Goal: Information Seeking & Learning: Find specific fact

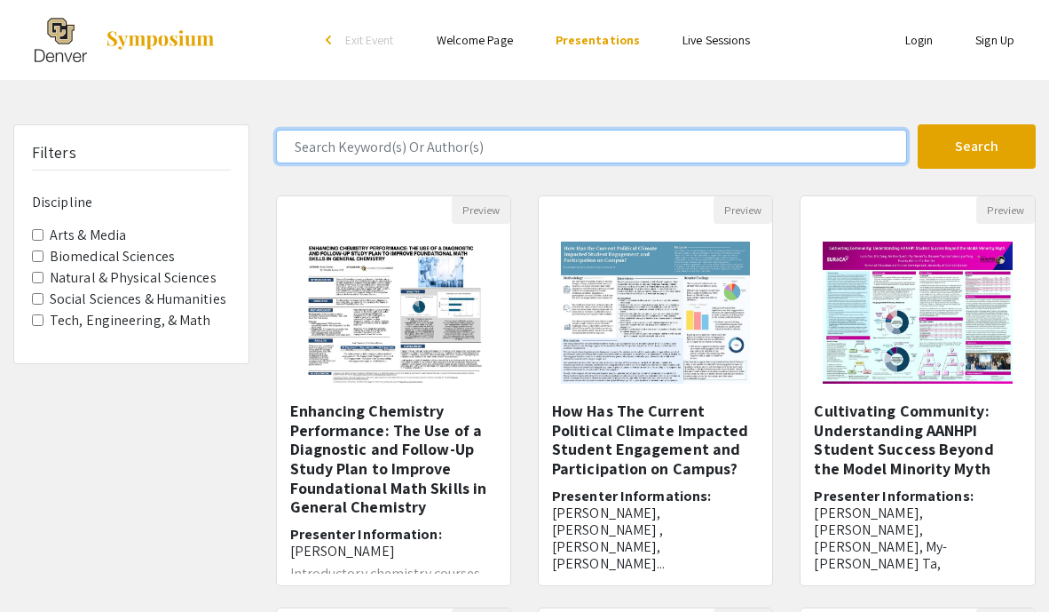
click at [455, 150] on input "Search Keyword(s) Or Author(s)" at bounding box center [592, 147] width 632 height 34
click at [918, 124] on button "Search" at bounding box center [977, 146] width 118 height 44
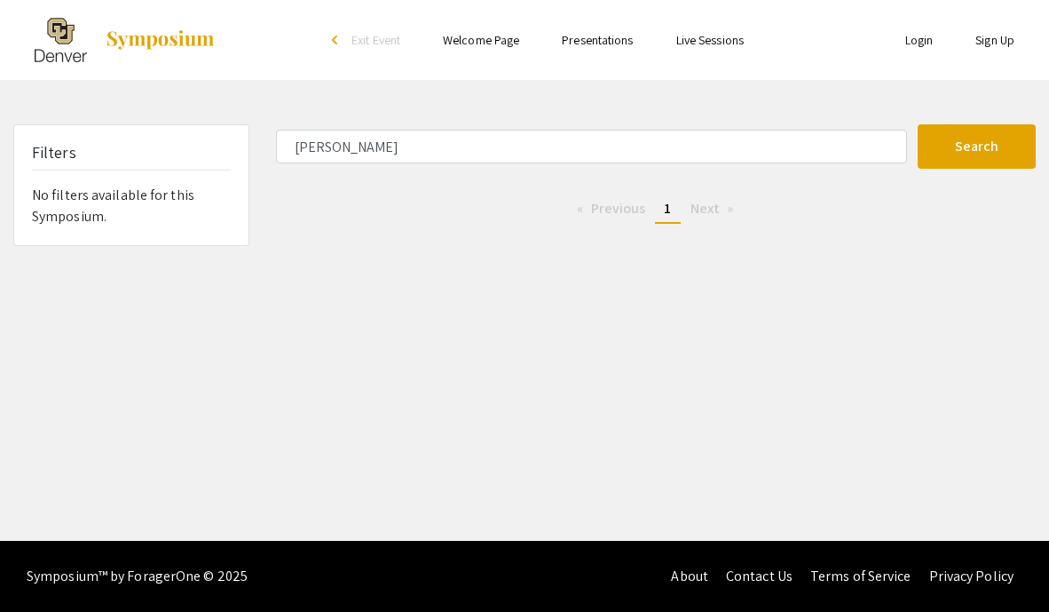
click at [678, 219] on li "You're on page 1" at bounding box center [667, 209] width 25 height 28
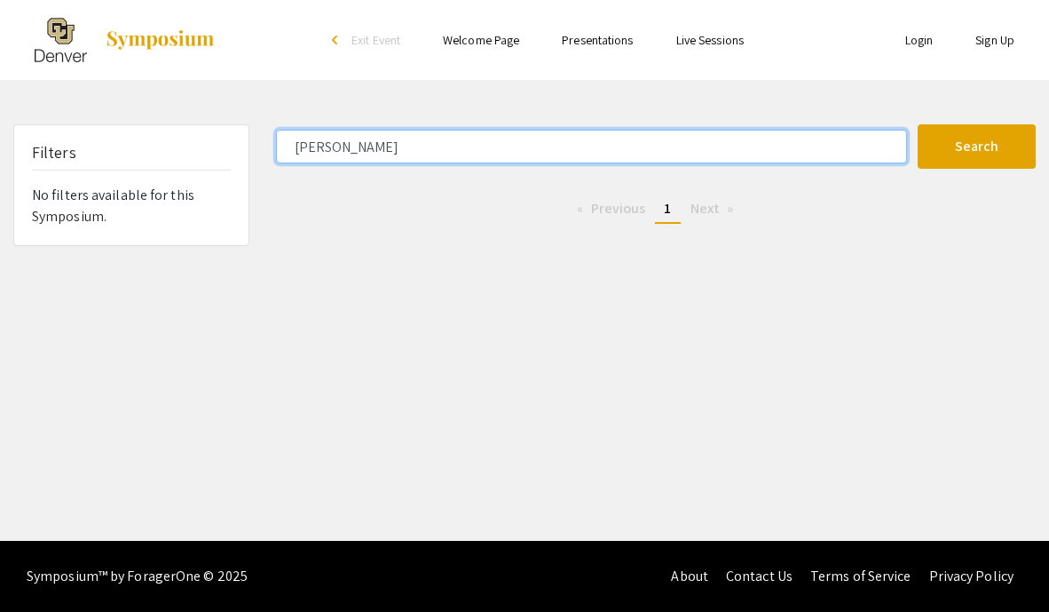
click at [457, 155] on input "[PERSON_NAME]" at bounding box center [592, 147] width 632 height 34
click at [918, 124] on button "Search" at bounding box center [977, 146] width 118 height 44
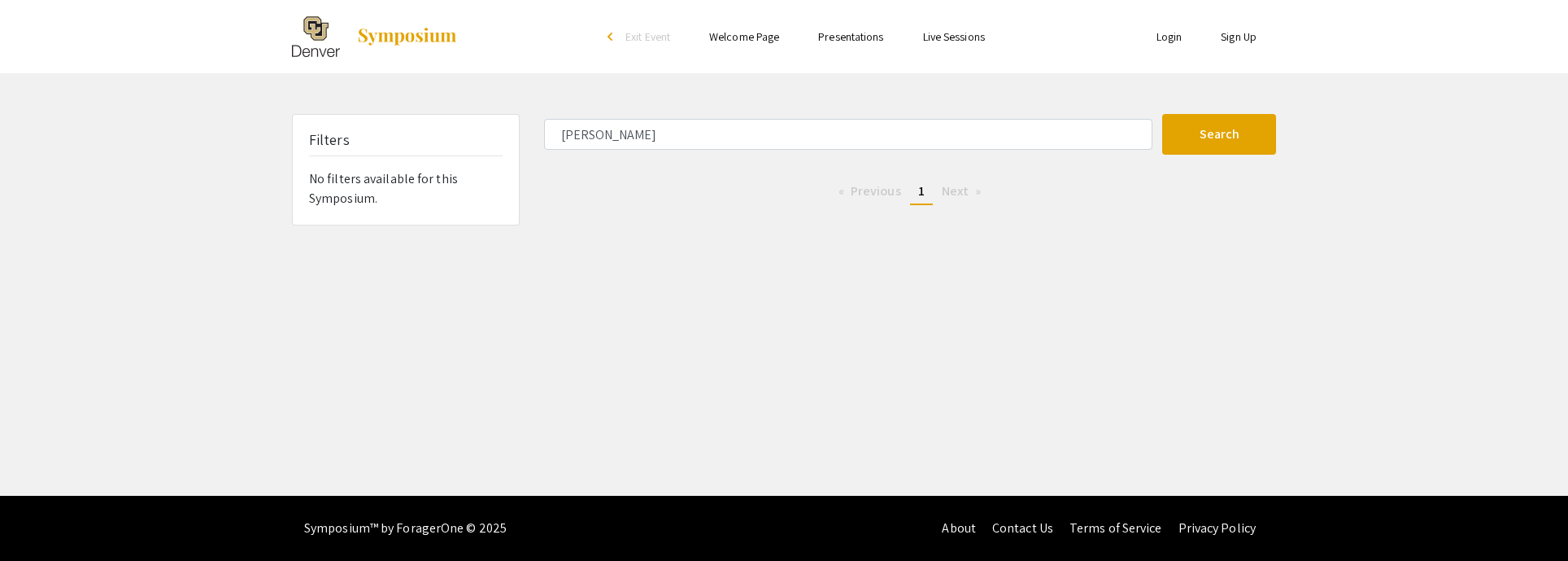
click at [164, 454] on div "Skip navigation arrow_back_ios Exit Event Welcome Page Presentations Live Sessi…" at bounding box center [784, 248] width 1568 height 496
click at [606, 126] on input "[PERSON_NAME]" at bounding box center [848, 135] width 608 height 31
click at [961, 114] on button "Search" at bounding box center [1219, 134] width 114 height 40
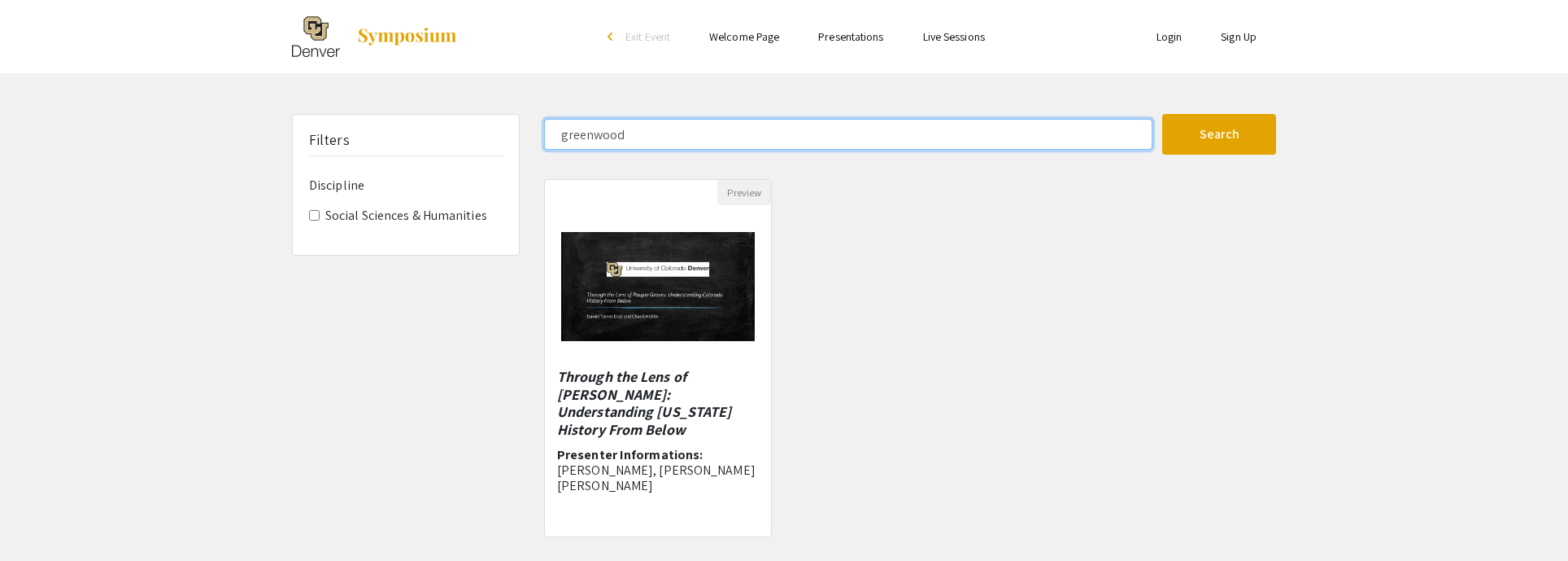
type input "[PERSON_NAME]"
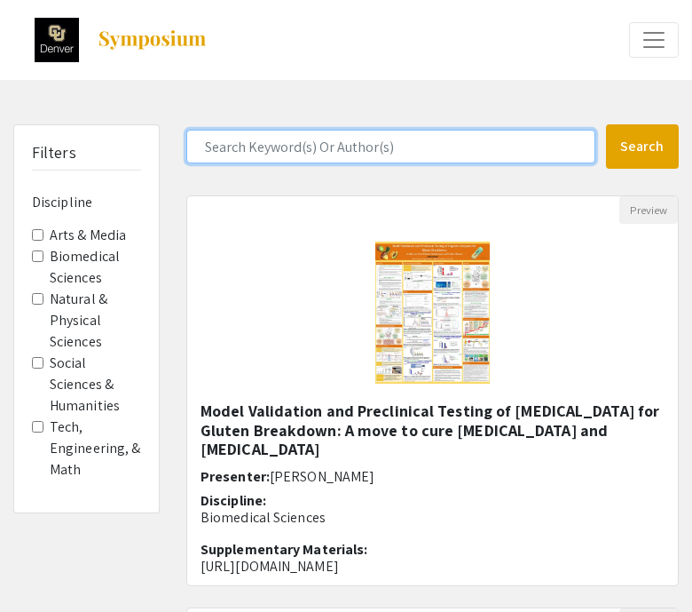
click at [423, 149] on input "Search Keyword(s) Or Author(s)" at bounding box center [390, 147] width 409 height 34
click at [251, 147] on input "lopez-beltran" at bounding box center [390, 147] width 409 height 34
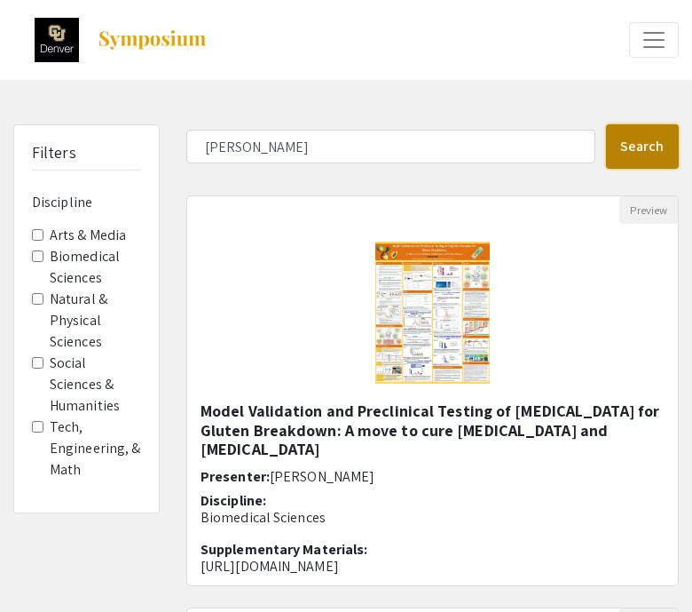
click at [629, 155] on button "Search" at bounding box center [643, 146] width 74 height 44
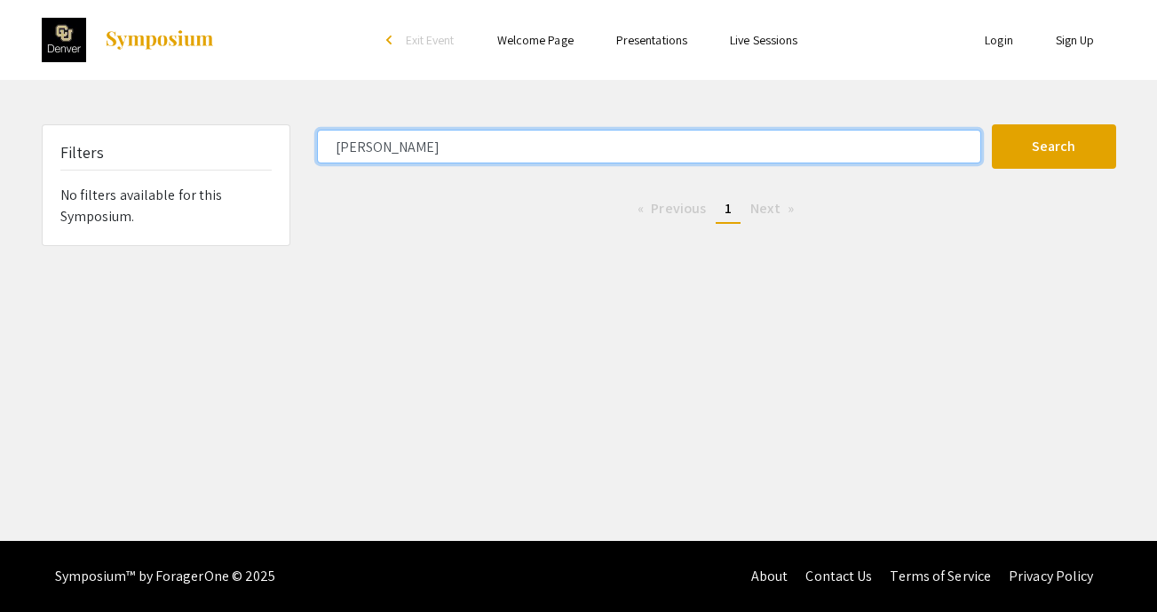
click at [584, 146] on input "lopez-beltran" at bounding box center [649, 147] width 664 height 34
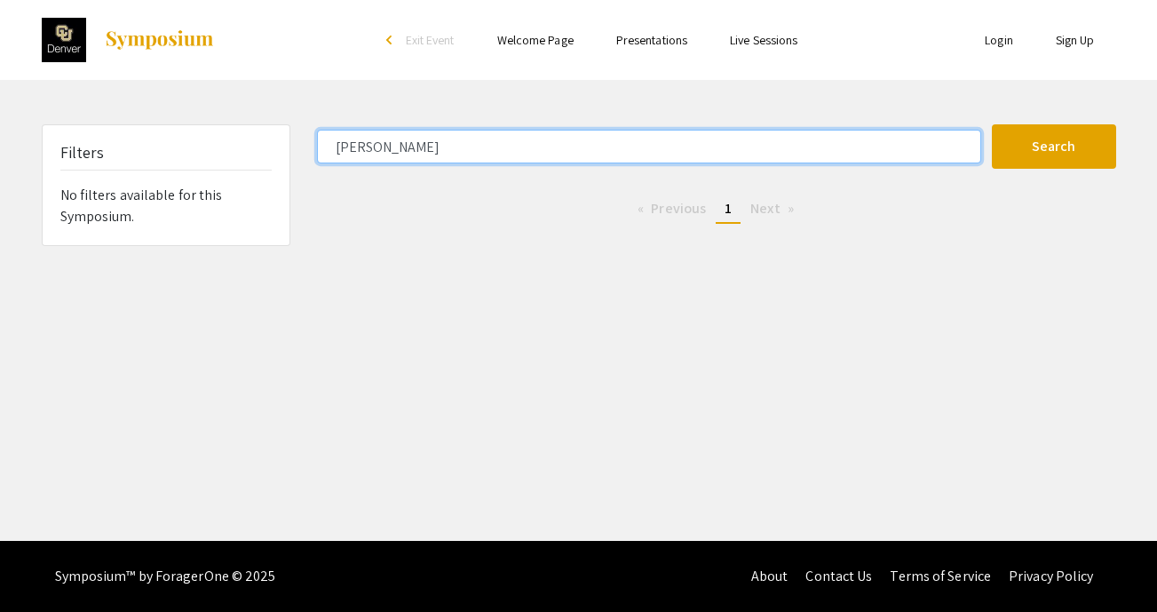
click at [992, 124] on button "Search" at bounding box center [1054, 146] width 124 height 44
type input "lopez-beltran"
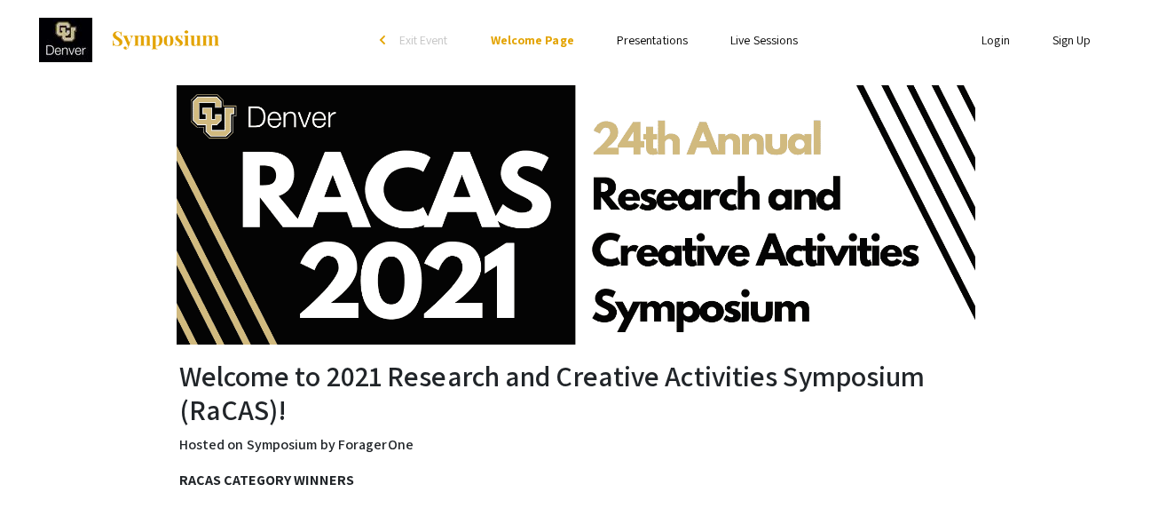
click at [649, 36] on link "Presentations" at bounding box center [652, 40] width 71 height 16
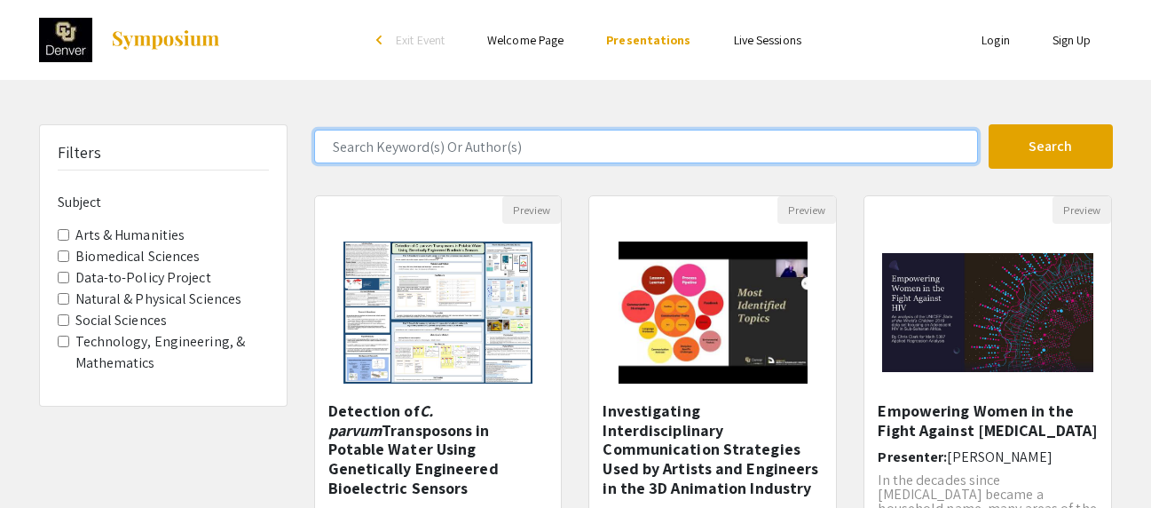
click at [534, 141] on input "Search Keyword(s) Or Author(s)" at bounding box center [646, 147] width 664 height 34
paste input "lopez-beltran"
type input "lopez-beltran"
click at [989, 124] on button "Search" at bounding box center [1051, 146] width 124 height 44
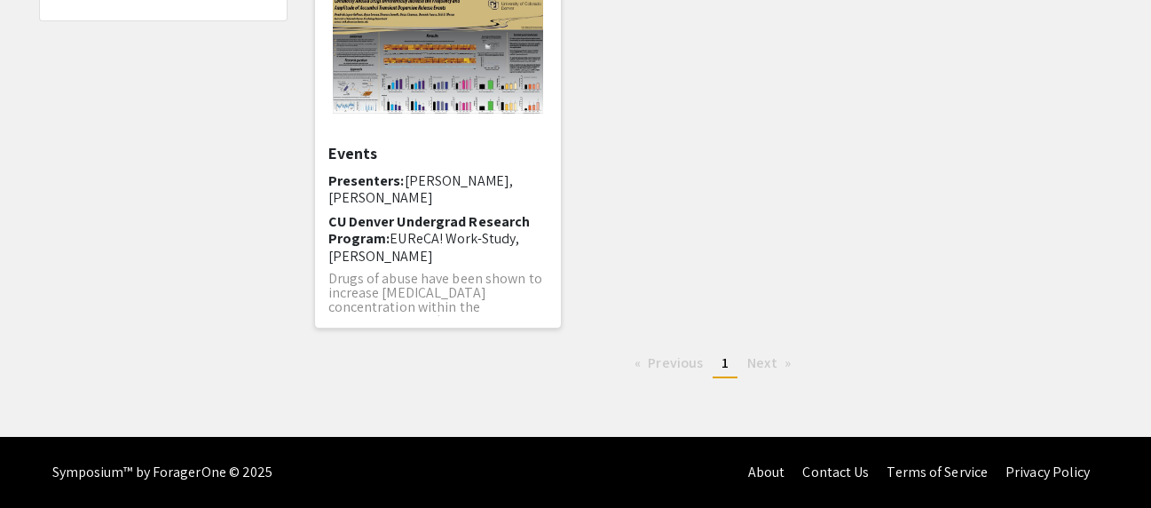
scroll to position [93, 0]
click at [330, 272] on span "Drugs of abuse have been shown to increase dopamine concentration within the nu…" at bounding box center [435, 302] width 214 height 61
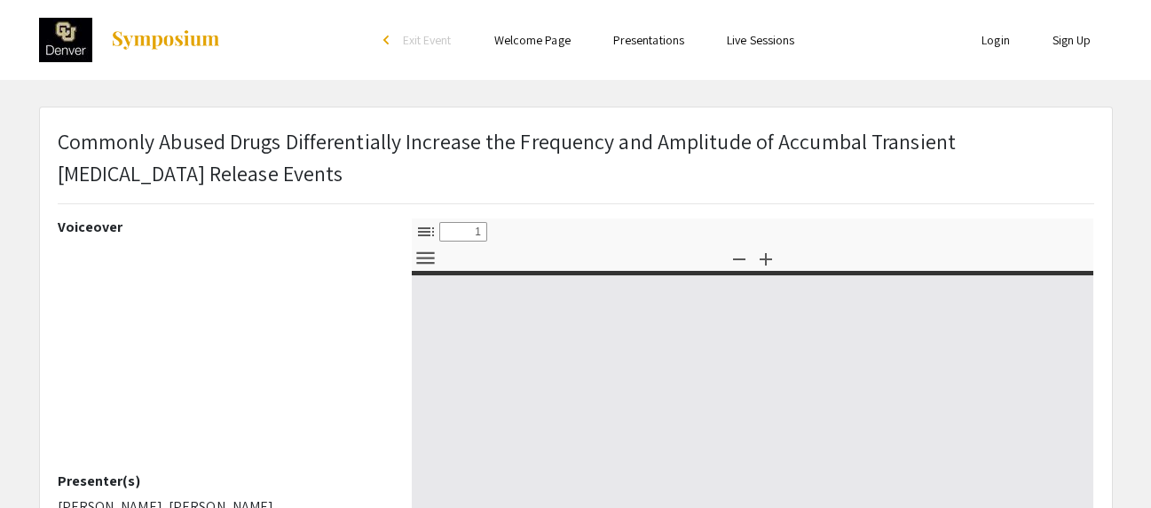
select select "custom"
type input "0"
select select "custom"
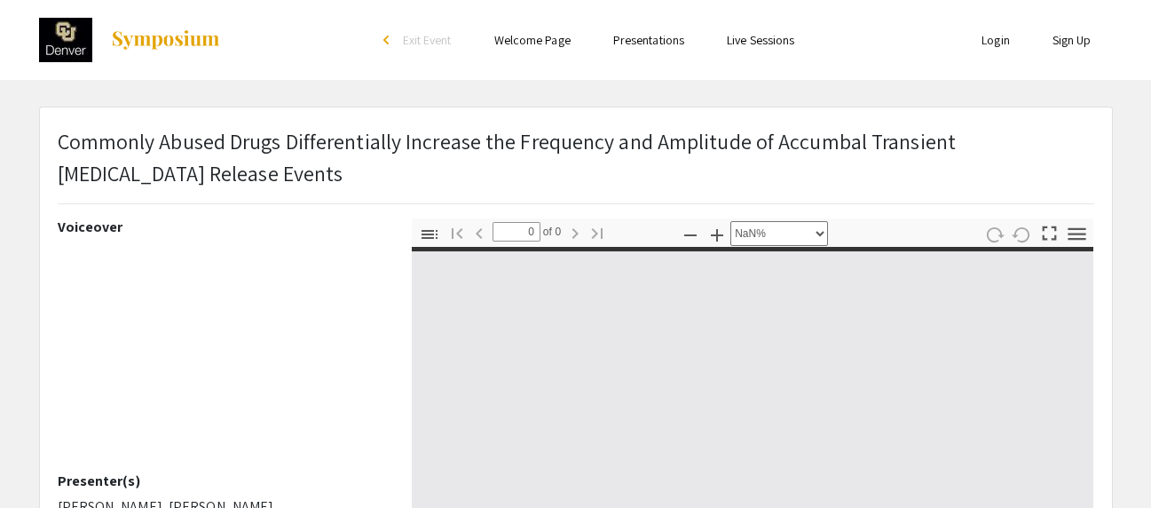
type input "1"
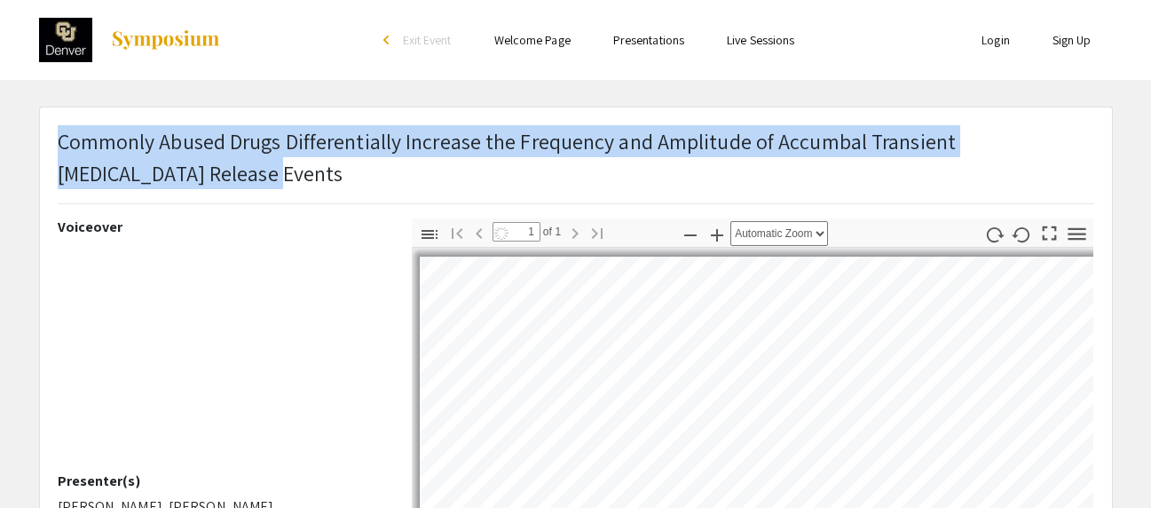
drag, startPoint x: 61, startPoint y: 138, endPoint x: 218, endPoint y: 180, distance: 161.7
click at [218, 180] on p "Commonly Abused Drugs Differentially Increase the Frequency and Amplitude of Ac…" at bounding box center [576, 157] width 1037 height 64
copy p "Commonly Abused Drugs Differentially Increase the Frequency and Amplitude of Ac…"
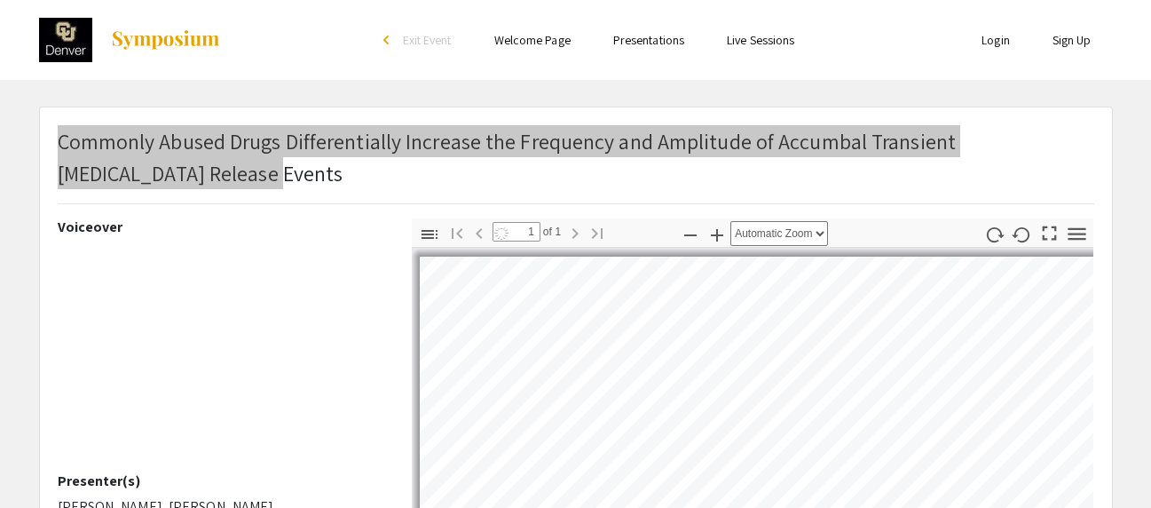
select select "auto"
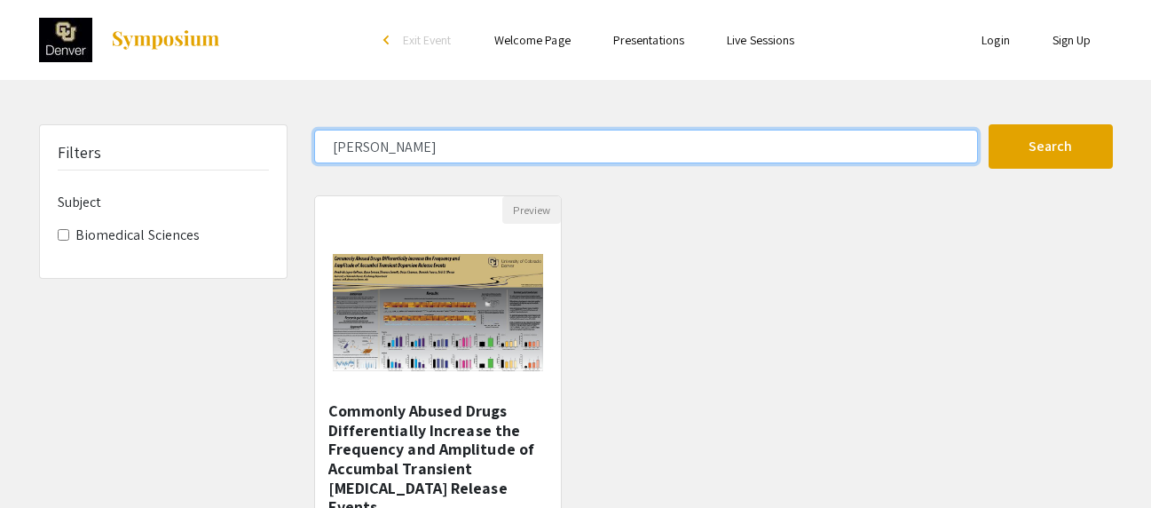
click at [371, 151] on input "lopez-beltran" at bounding box center [646, 147] width 664 height 34
click at [989, 124] on button "Search" at bounding box center [1051, 146] width 124 height 44
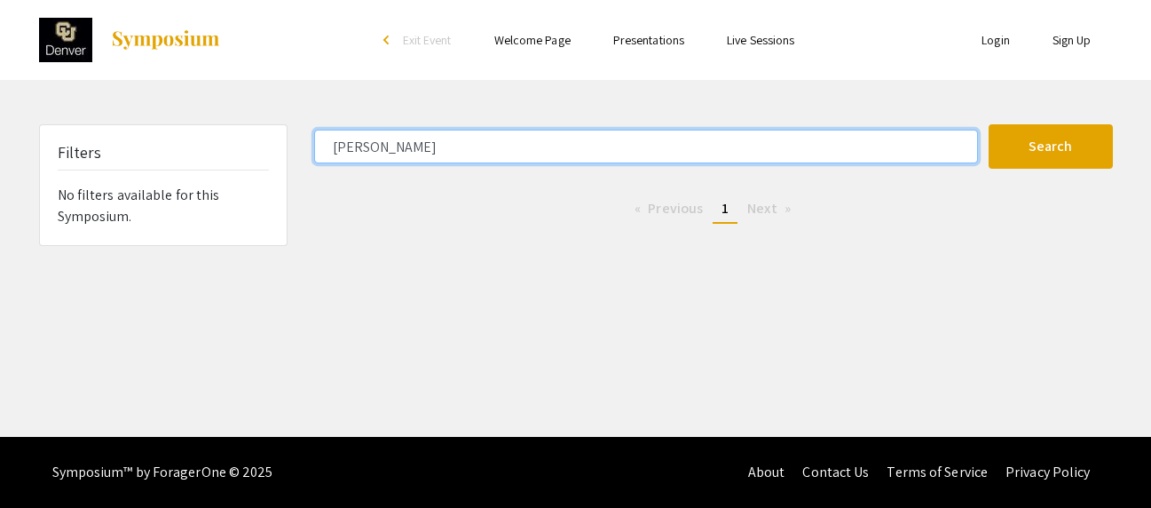
click at [363, 142] on input "[PERSON_NAME]" at bounding box center [646, 147] width 664 height 34
type input "leman"
click at [989, 124] on button "Search" at bounding box center [1051, 146] width 124 height 44
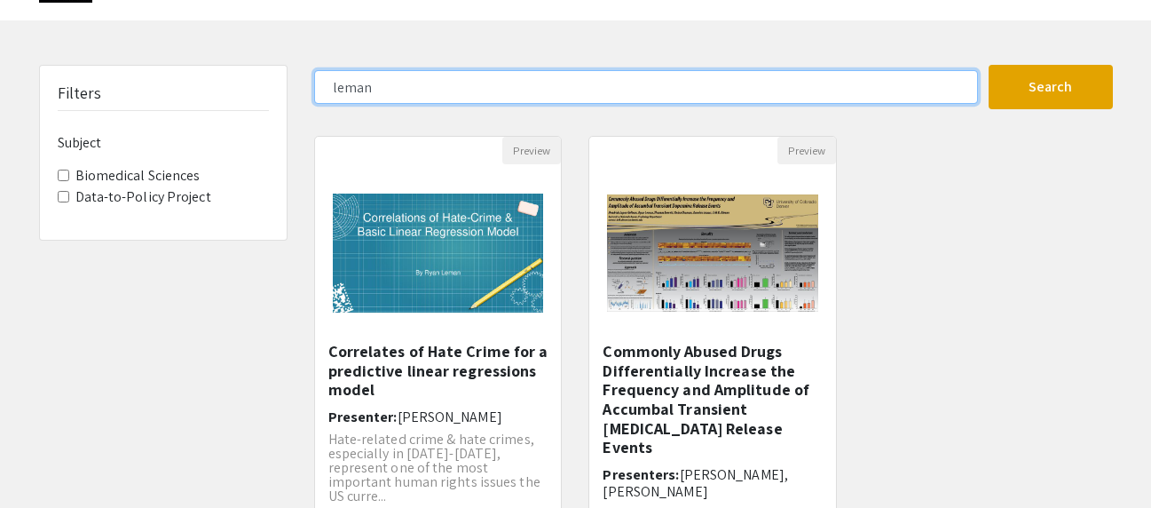
scroll to position [80, 0]
